Goal: Check status: Check status

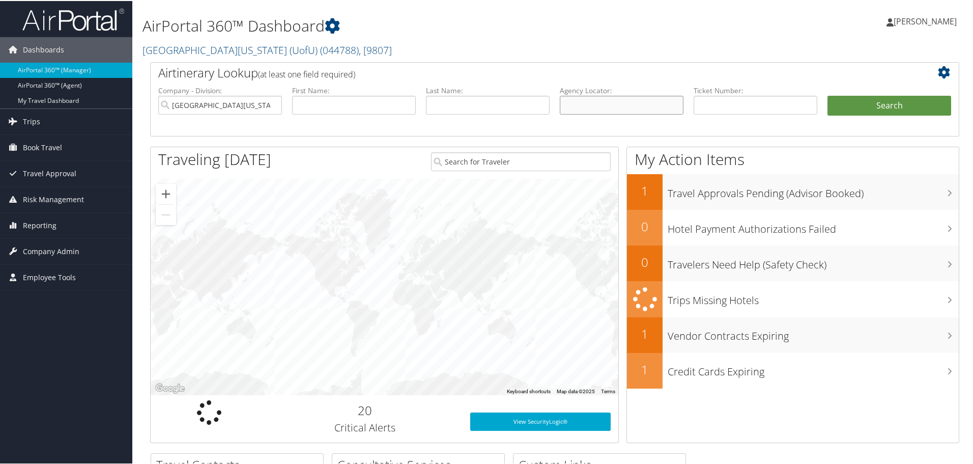
click at [578, 99] on input "text" at bounding box center [622, 104] width 124 height 19
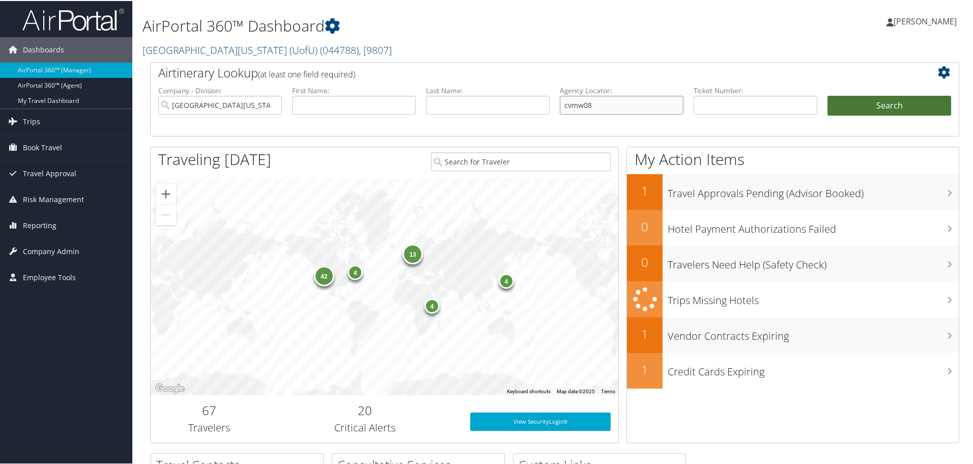
type input "cvmw08"
click at [845, 102] on button "Search" at bounding box center [889, 105] width 124 height 20
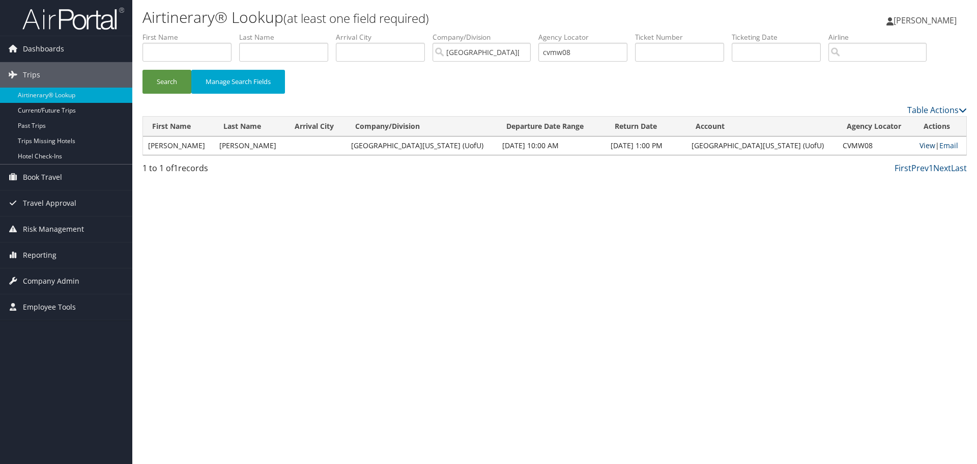
click at [919, 147] on link "View" at bounding box center [927, 145] width 16 height 10
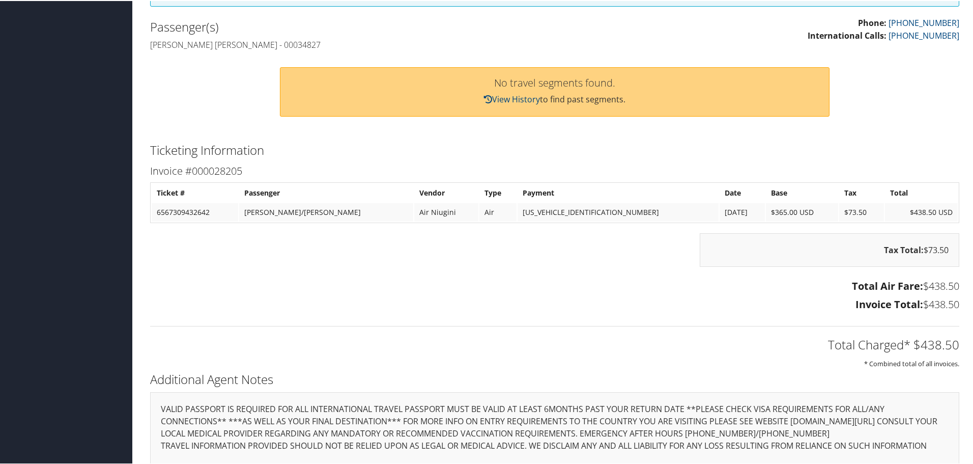
scroll to position [380, 0]
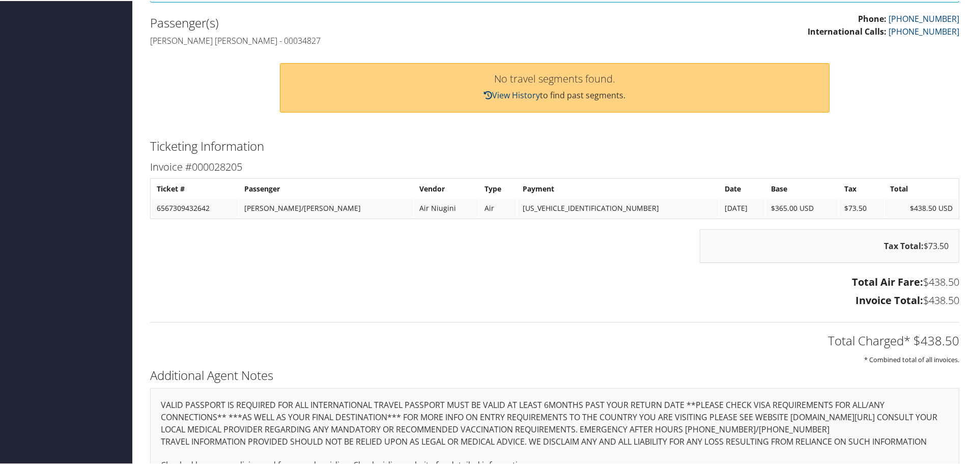
drag, startPoint x: 548, startPoint y: 23, endPoint x: 518, endPoint y: 2, distance: 37.6
click at [548, 23] on div "Passenger(s) Louis raymond Barrows - 00034827" at bounding box center [348, 31] width 412 height 38
